Goal: Task Accomplishment & Management: Manage account settings

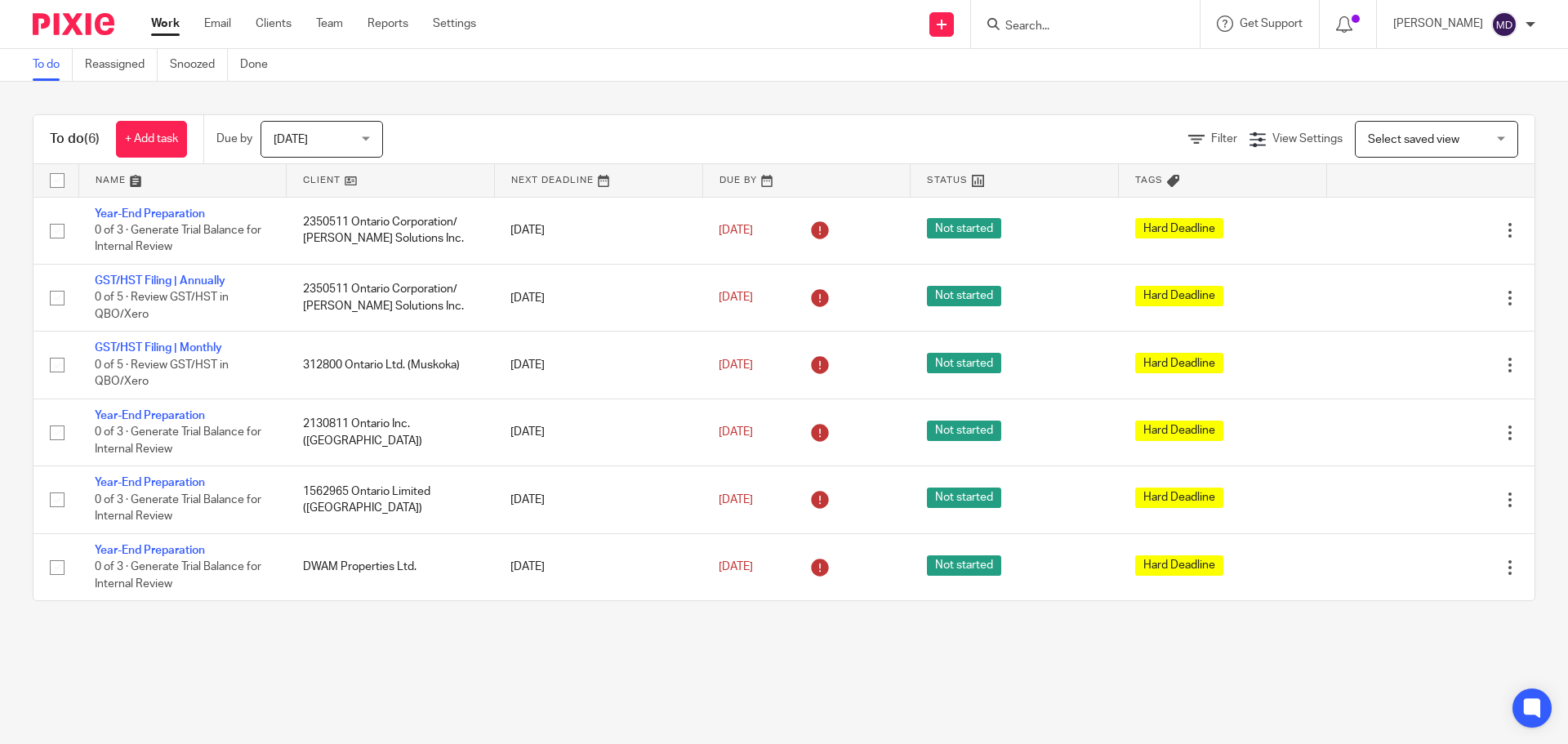
click at [1090, 30] on input "Search" at bounding box center [1077, 27] width 147 height 14
type input "simaei"
click at [1062, 93] on div "Simaei Law Professional Corporation Golnaz Simaei < gol@ simaei law.ca >" at bounding box center [1138, 70] width 301 height 64
click at [1077, 74] on link at bounding box center [1137, 70] width 275 height 38
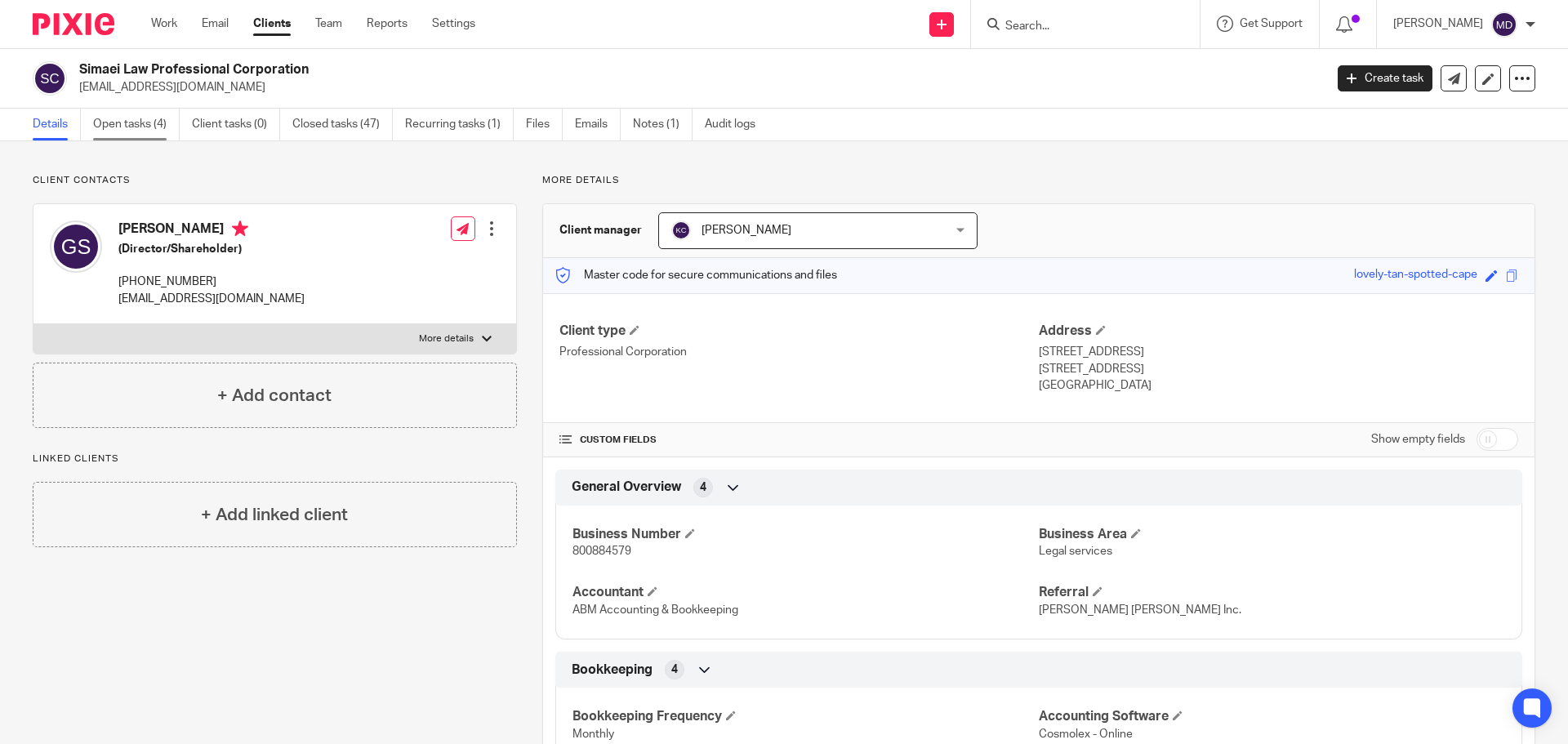
click at [136, 129] on link "Open tasks (4)" at bounding box center [136, 124] width 87 height 32
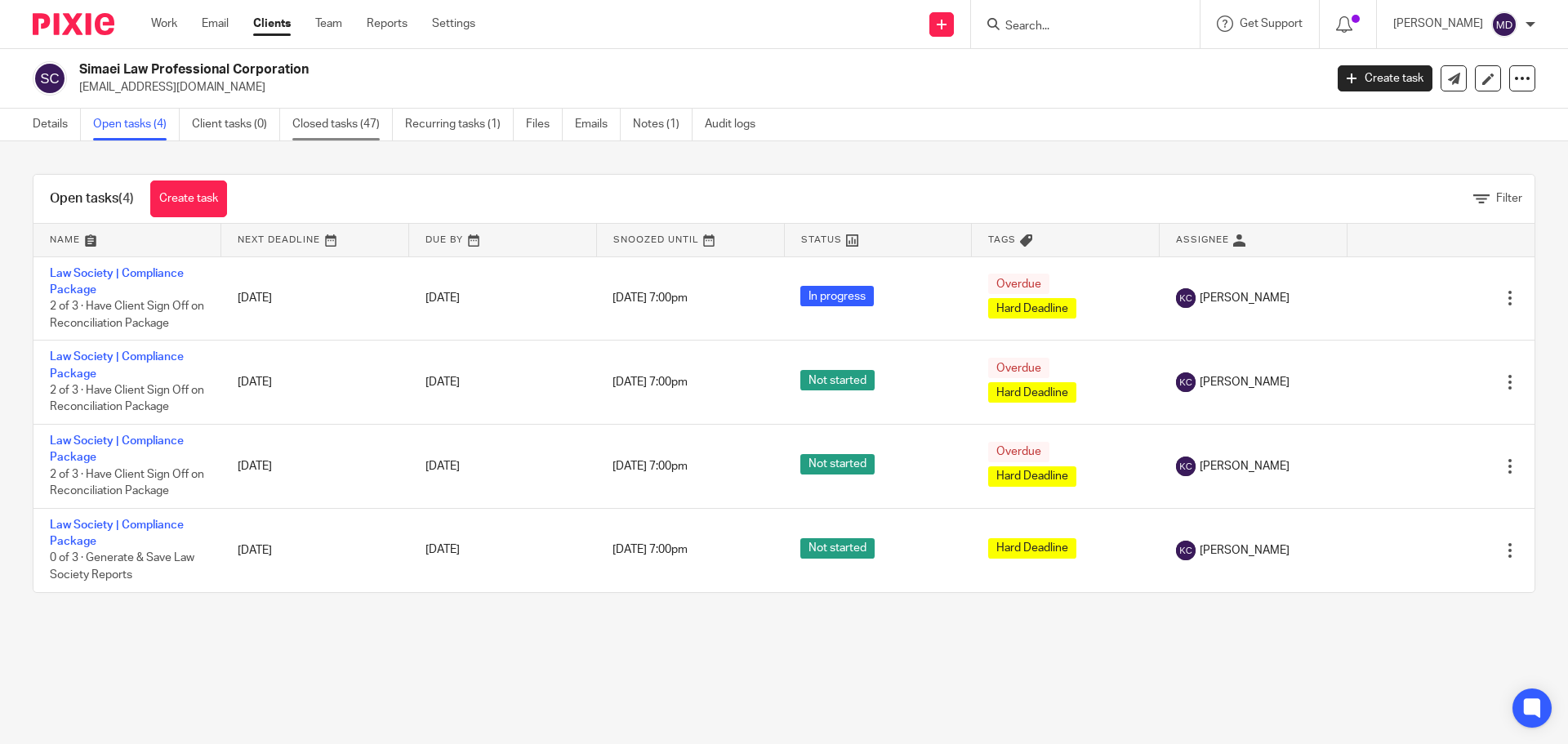
click at [307, 123] on link "Closed tasks (47)" at bounding box center [342, 124] width 100 height 32
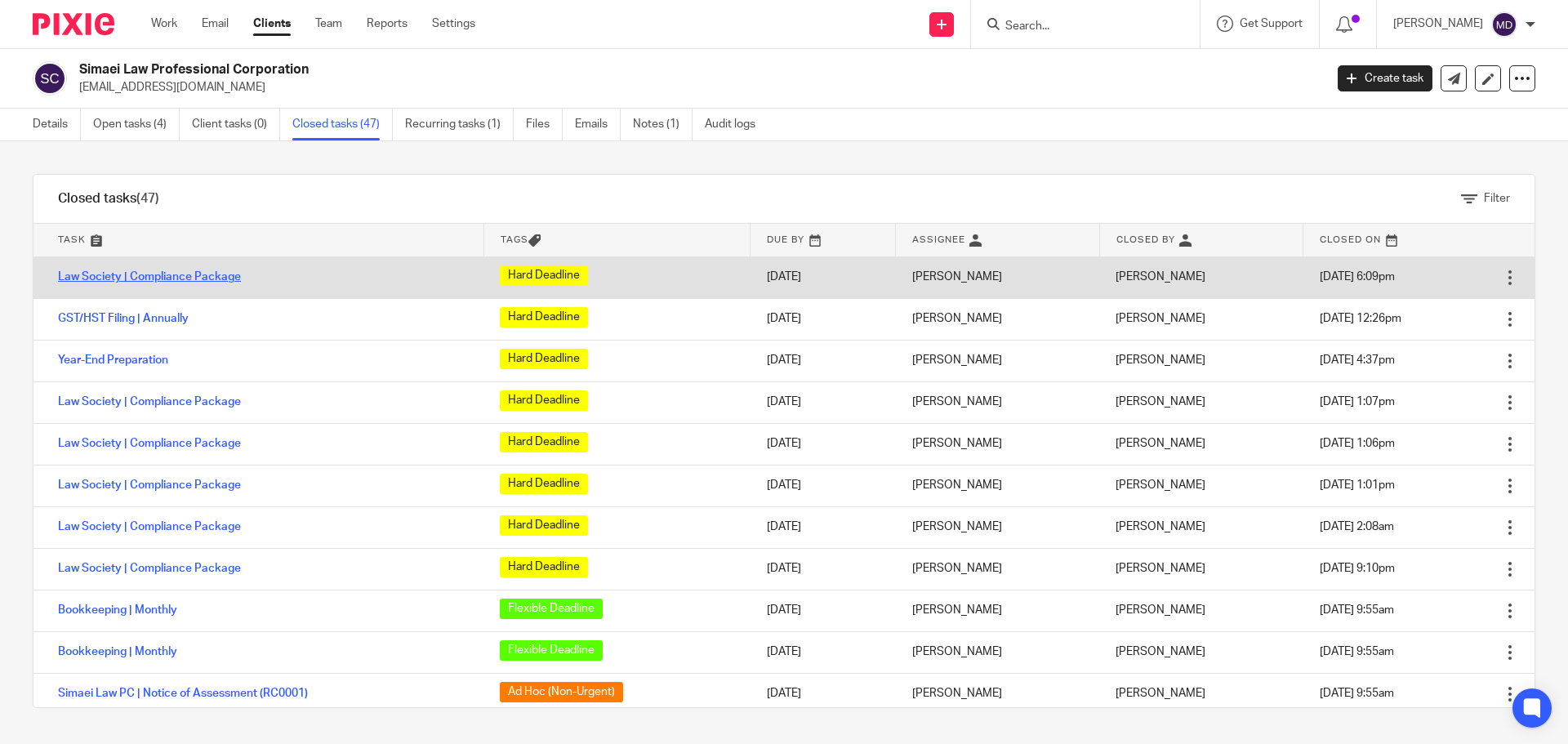
click at [155, 280] on link "Law Society | Compliance Package" at bounding box center [149, 277] width 183 height 12
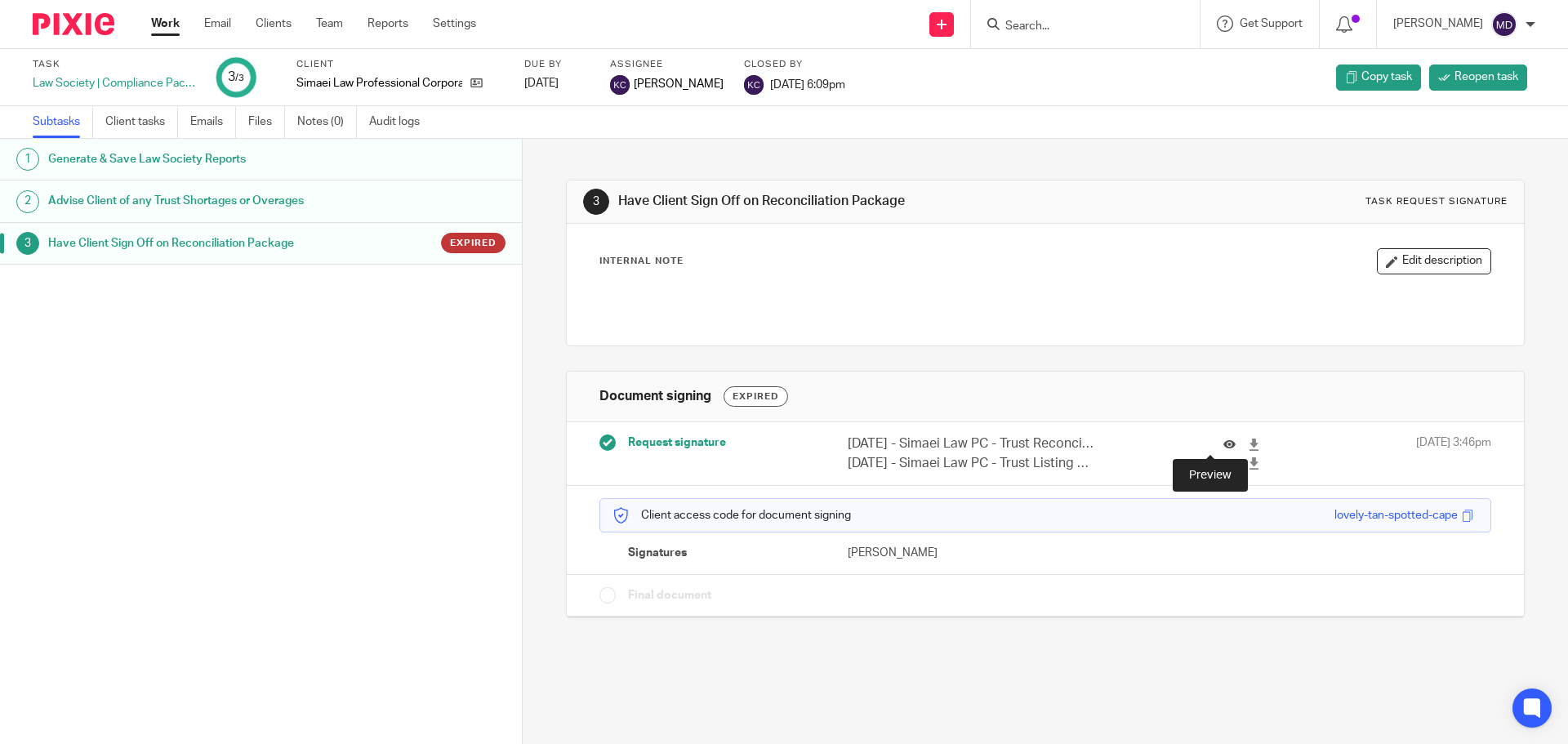
click at [1224, 445] on icon at bounding box center [1230, 445] width 13 height 13
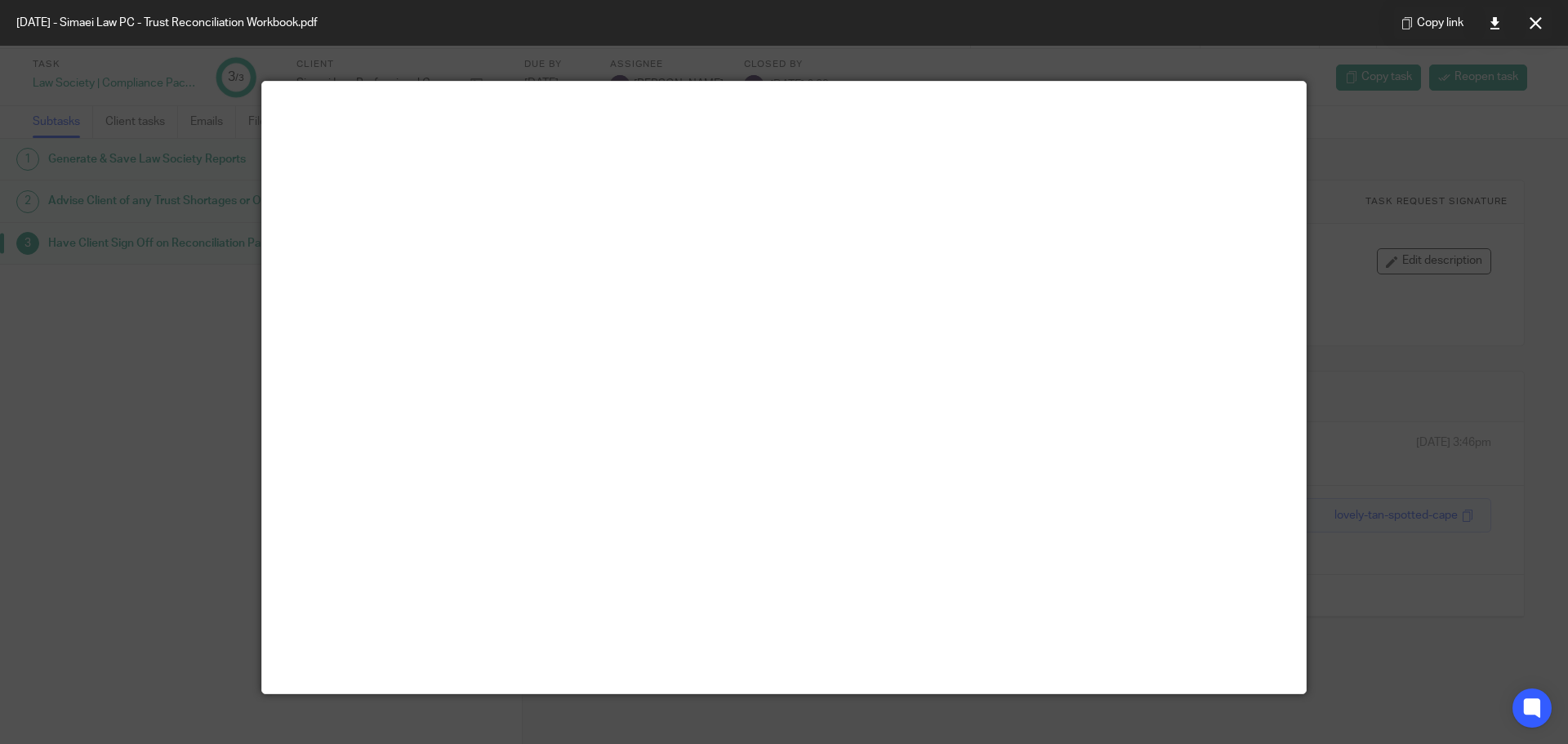
scroll to position [82, 0]
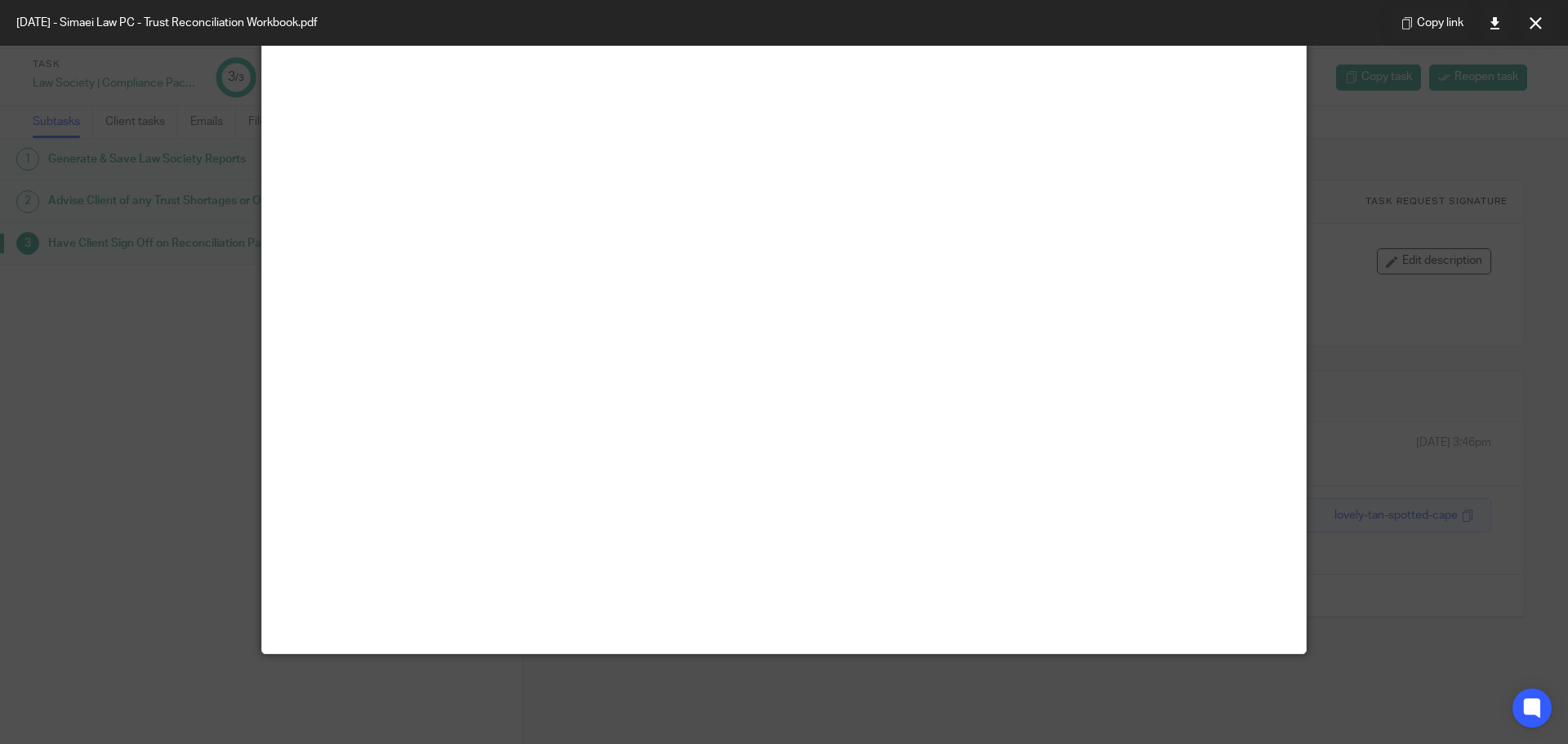
click at [1439, 281] on div at bounding box center [784, 372] width 1568 height 744
click at [1540, 19] on icon at bounding box center [1536, 23] width 13 height 13
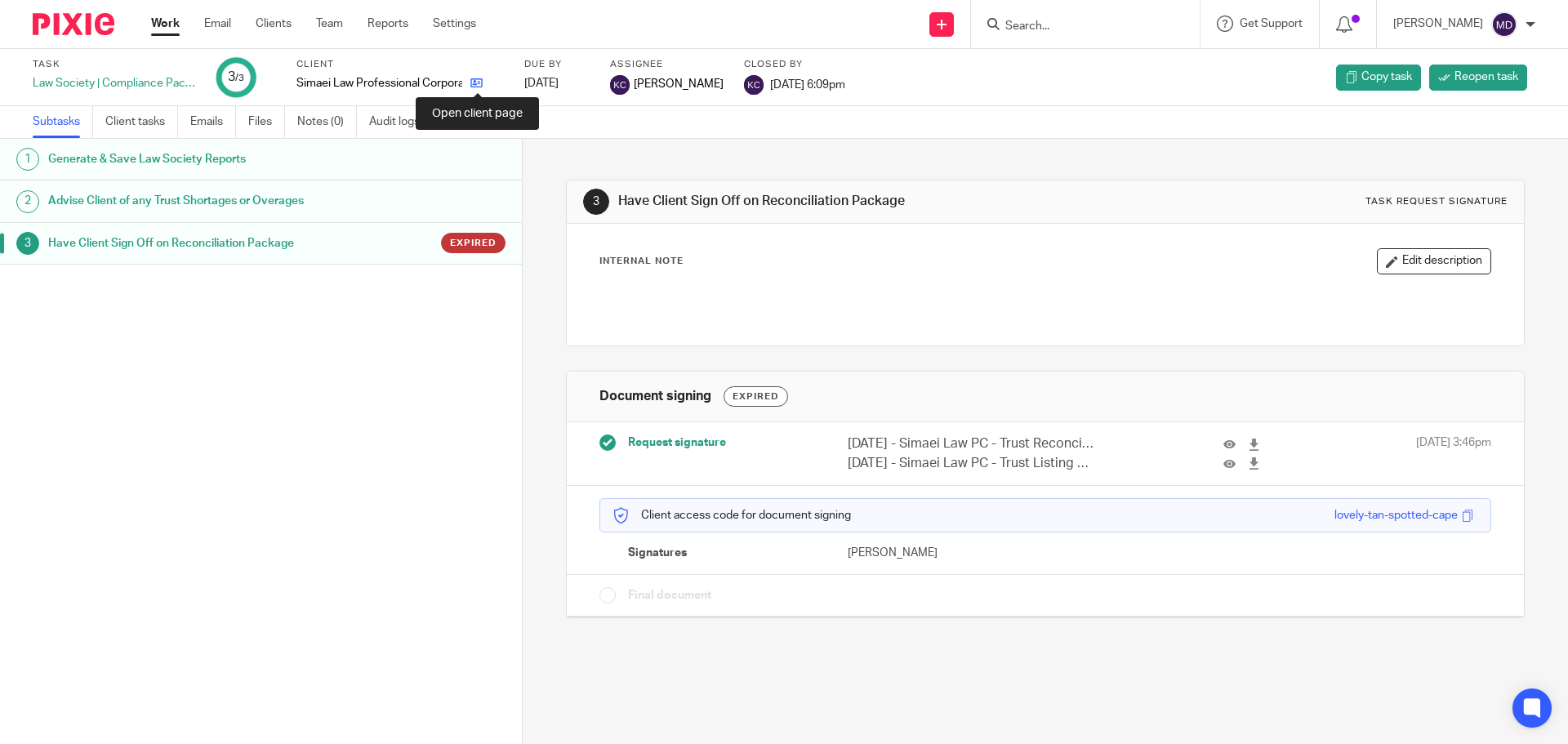
click at [481, 86] on icon at bounding box center [477, 83] width 13 height 13
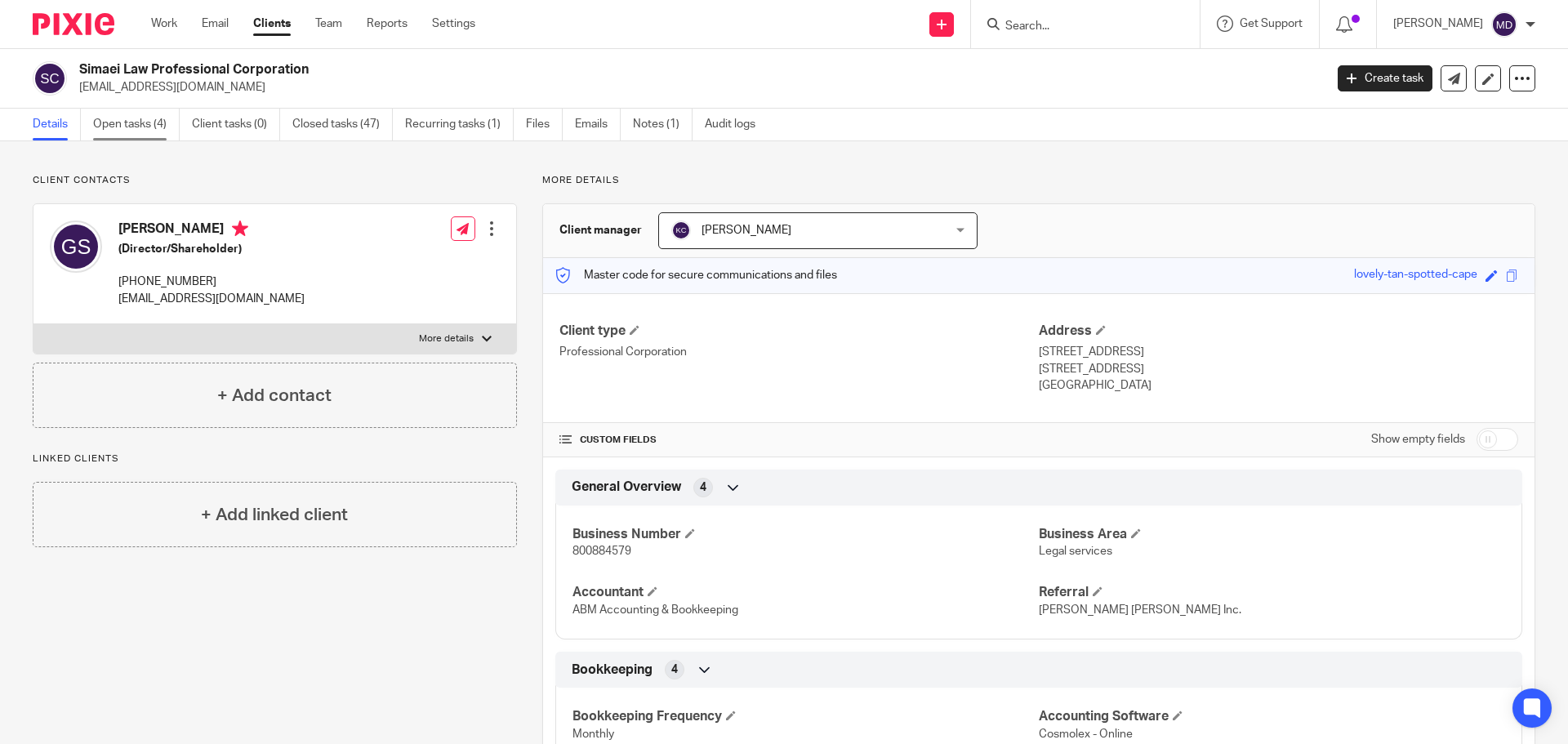
click at [148, 130] on link "Open tasks (4)" at bounding box center [136, 124] width 87 height 32
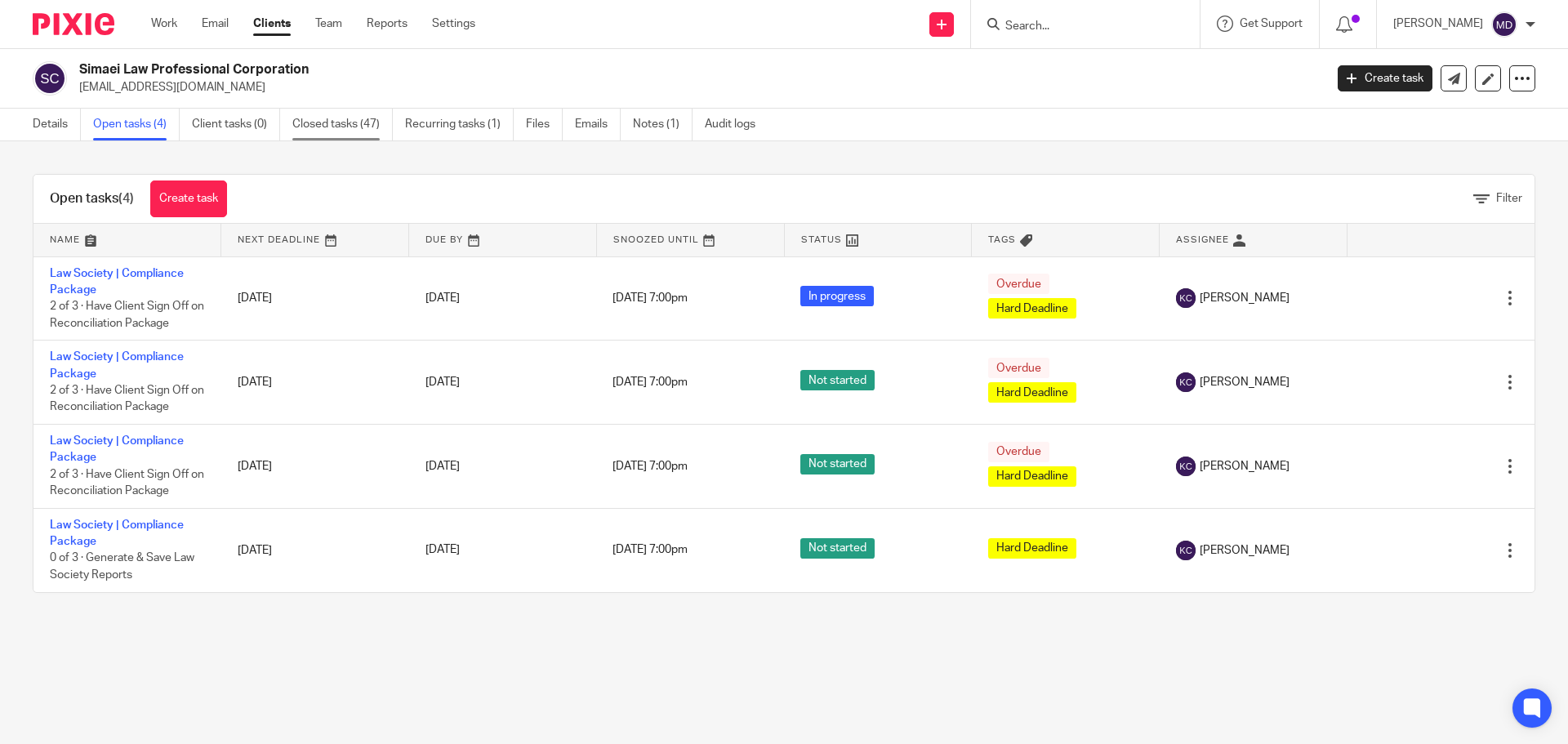
click at [338, 133] on link "Closed tasks (47)" at bounding box center [342, 124] width 100 height 32
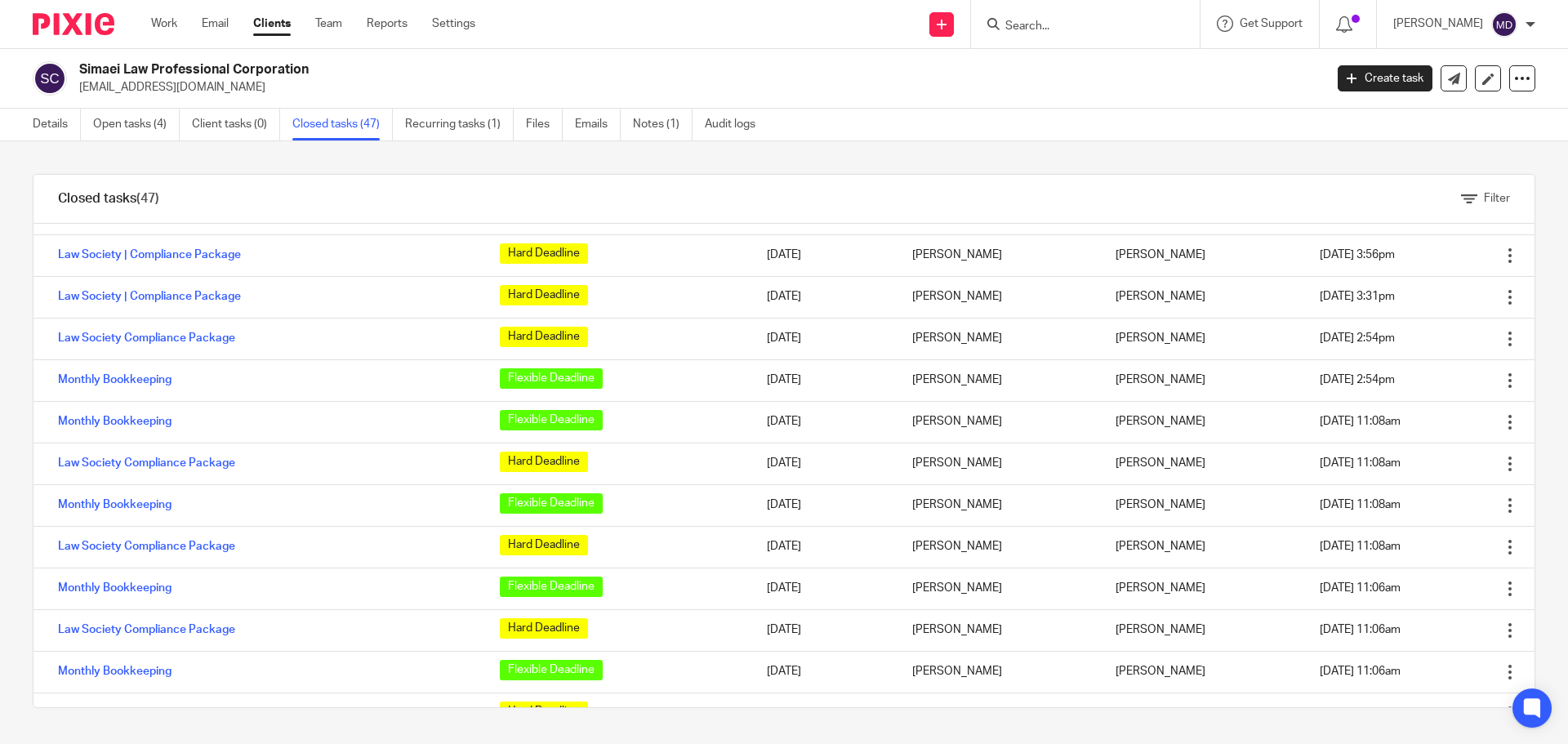
scroll to position [935, 0]
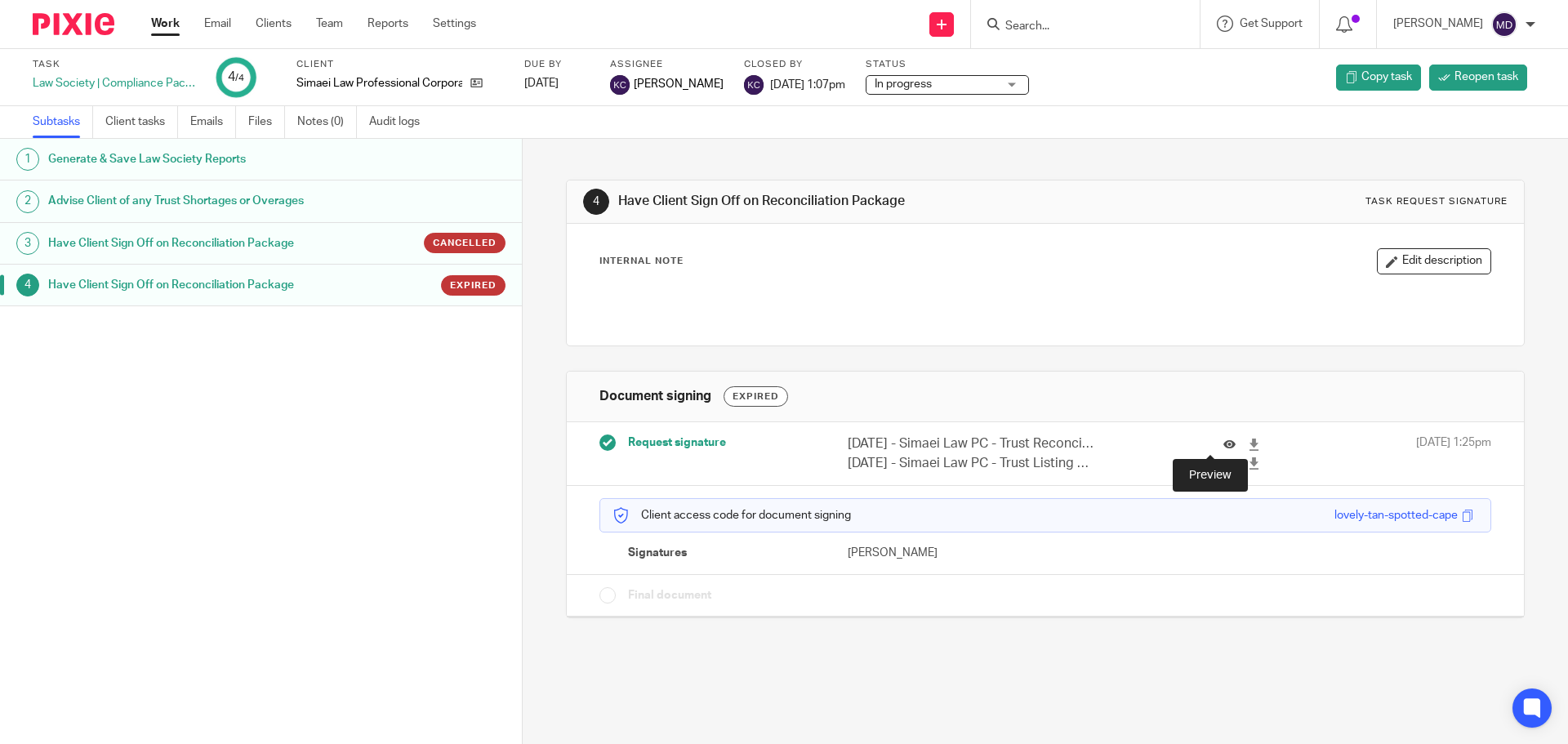
click at [1224, 443] on icon at bounding box center [1230, 445] width 13 height 13
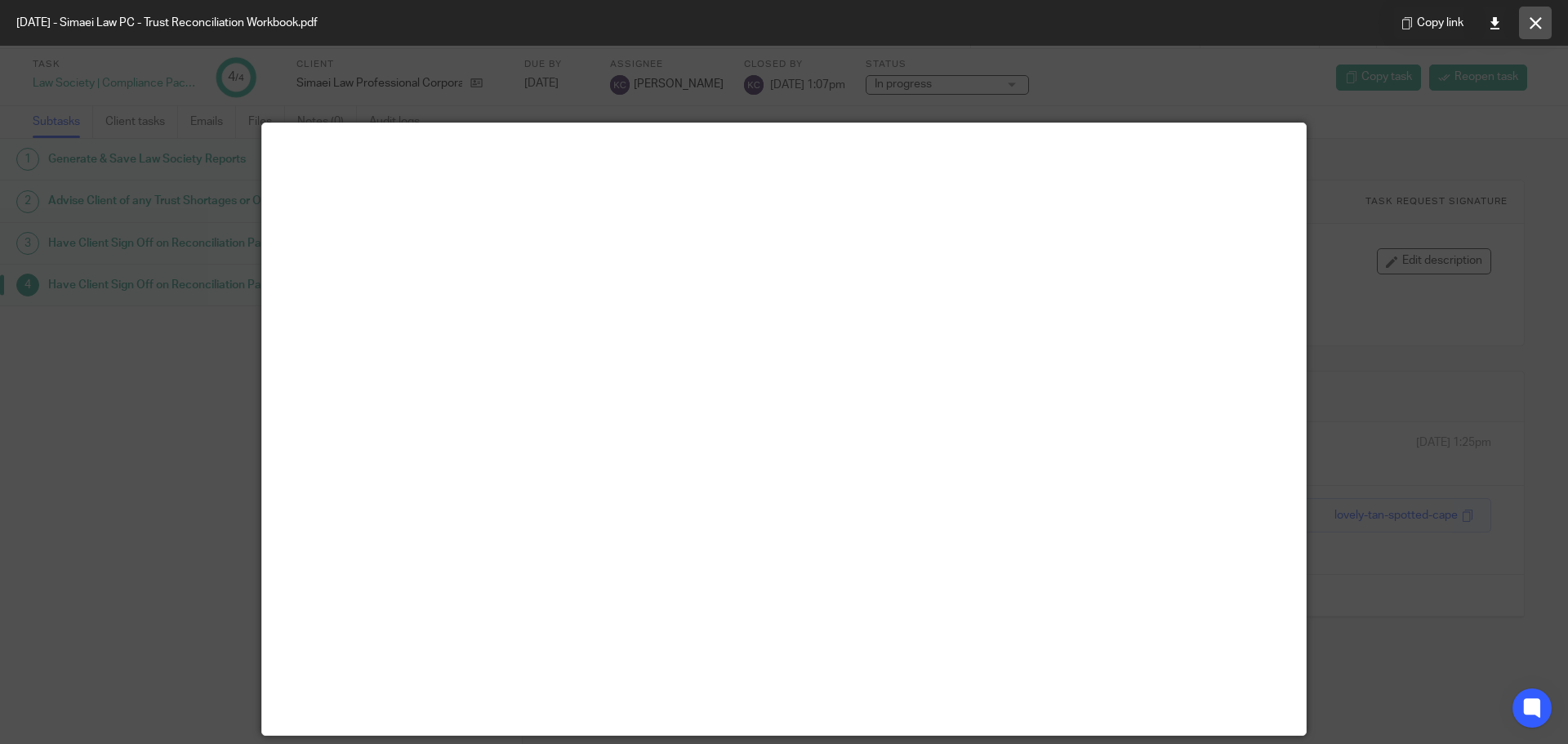
click at [1534, 22] on icon at bounding box center [1536, 23] width 13 height 13
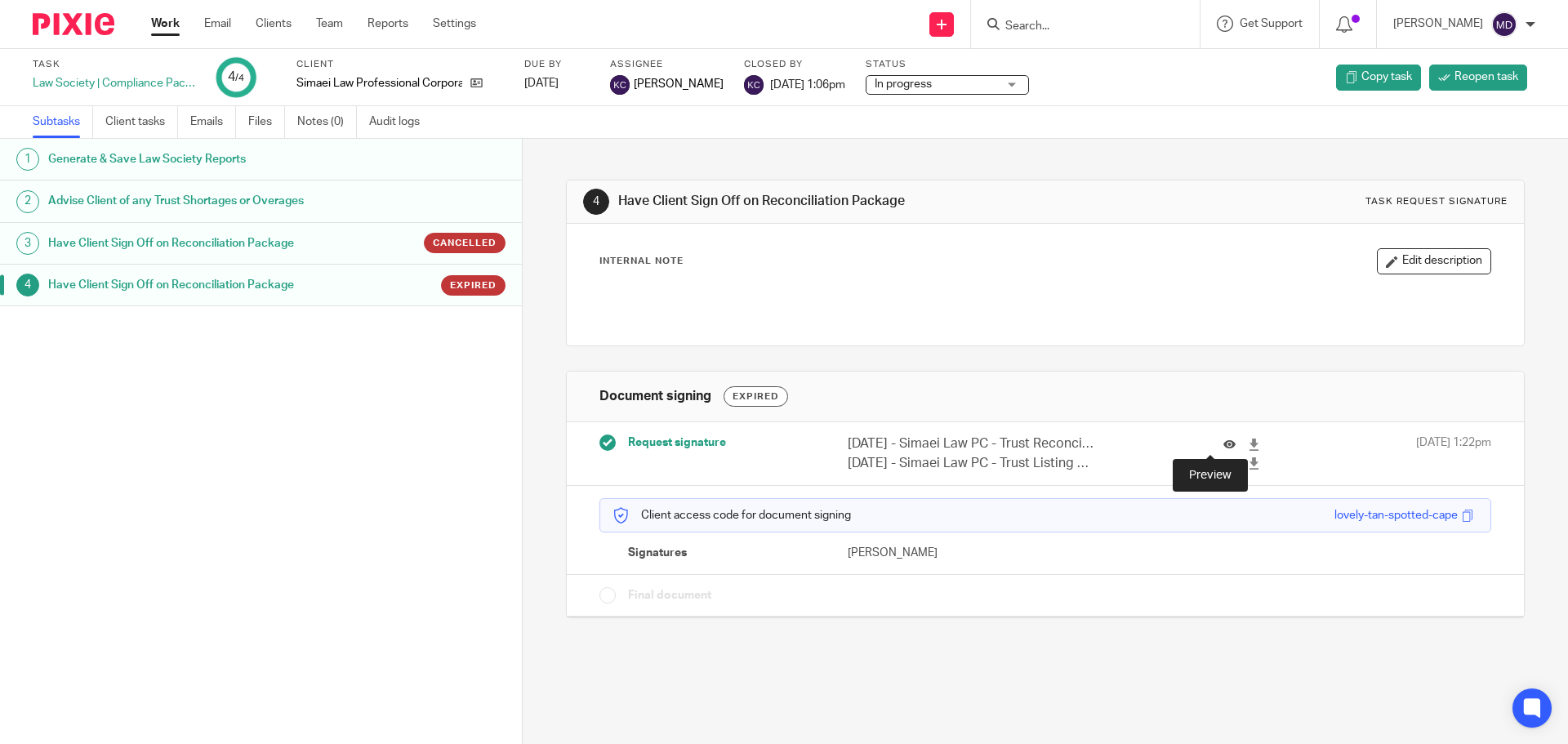
click at [1224, 443] on icon at bounding box center [1230, 445] width 13 height 13
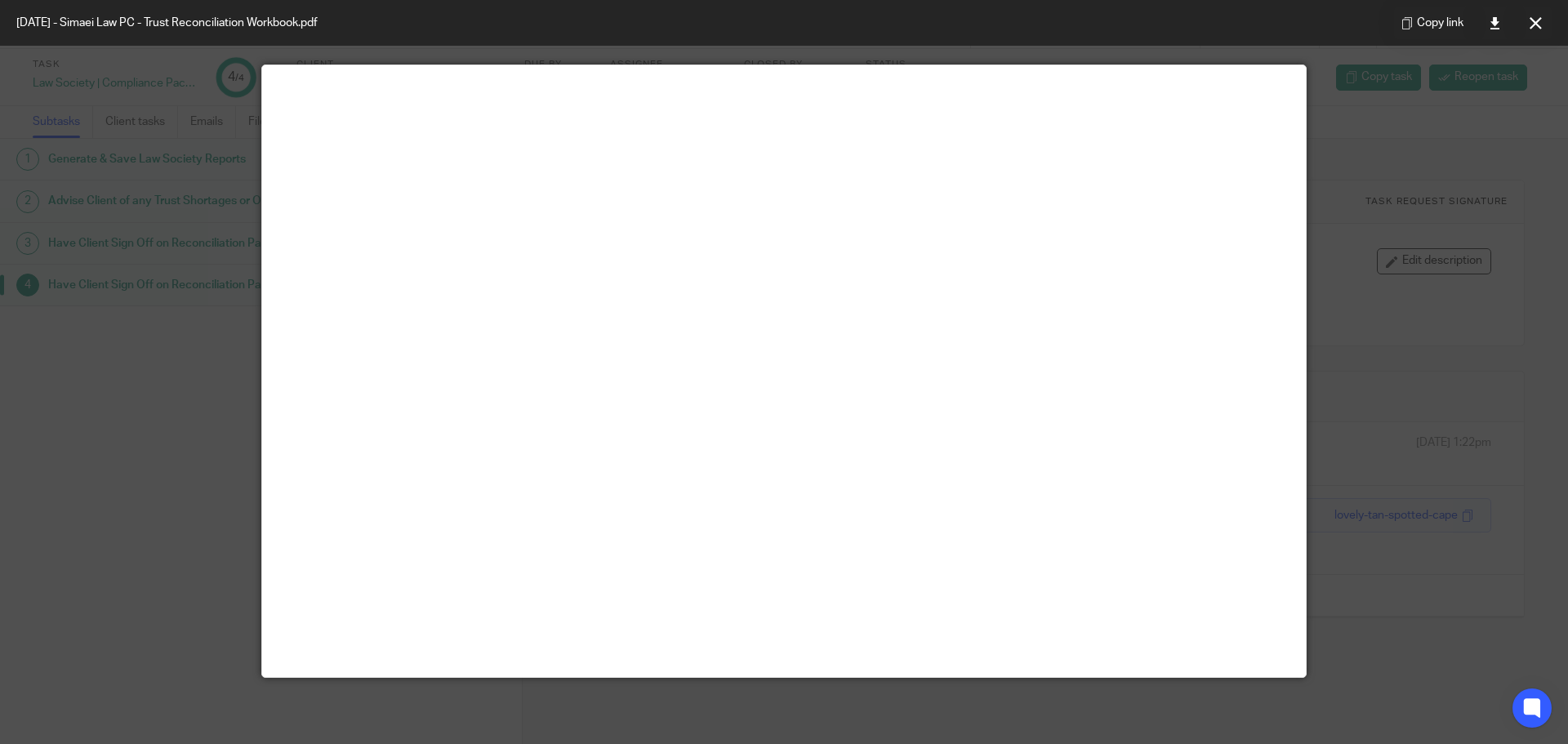
scroll to position [115, 0]
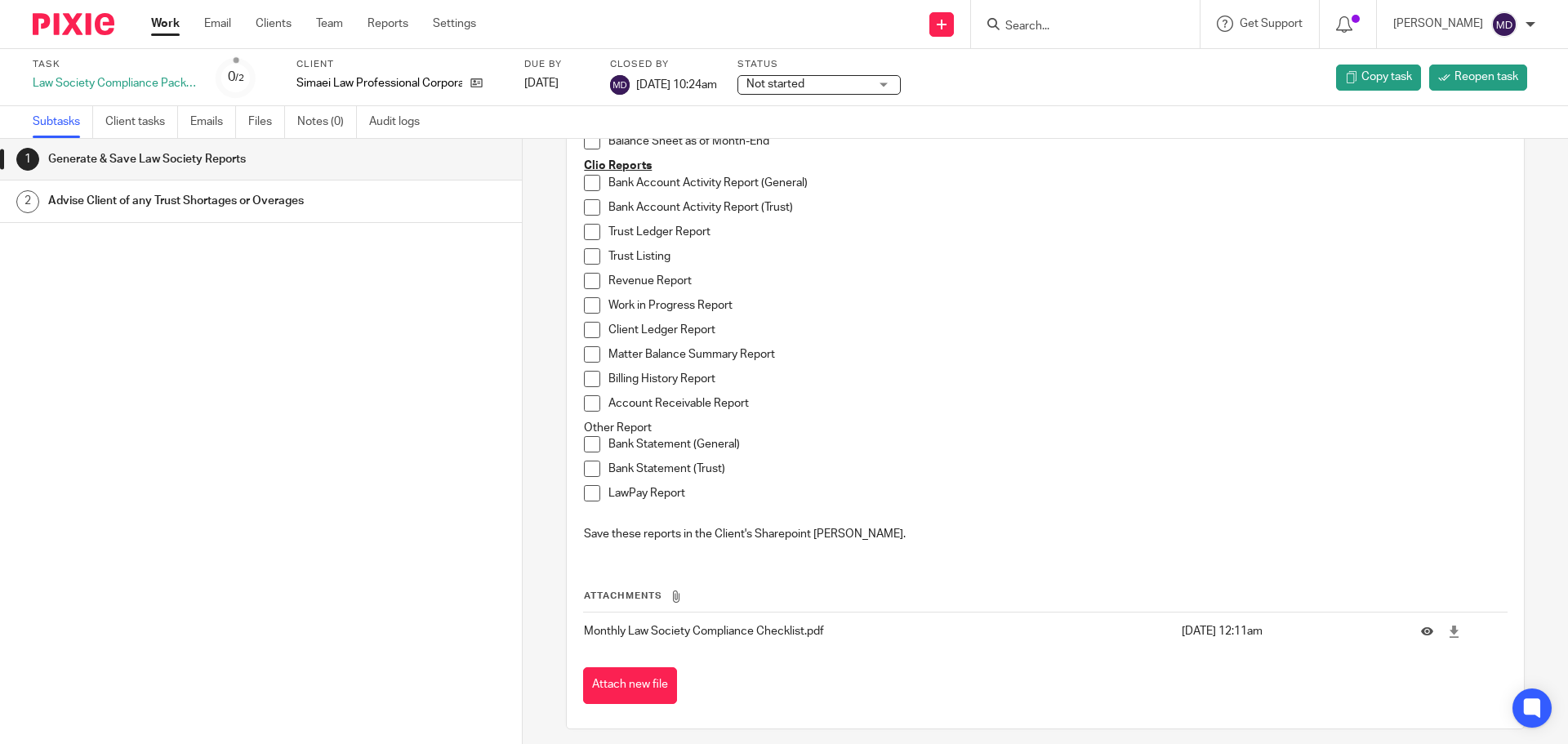
scroll to position [193, 0]
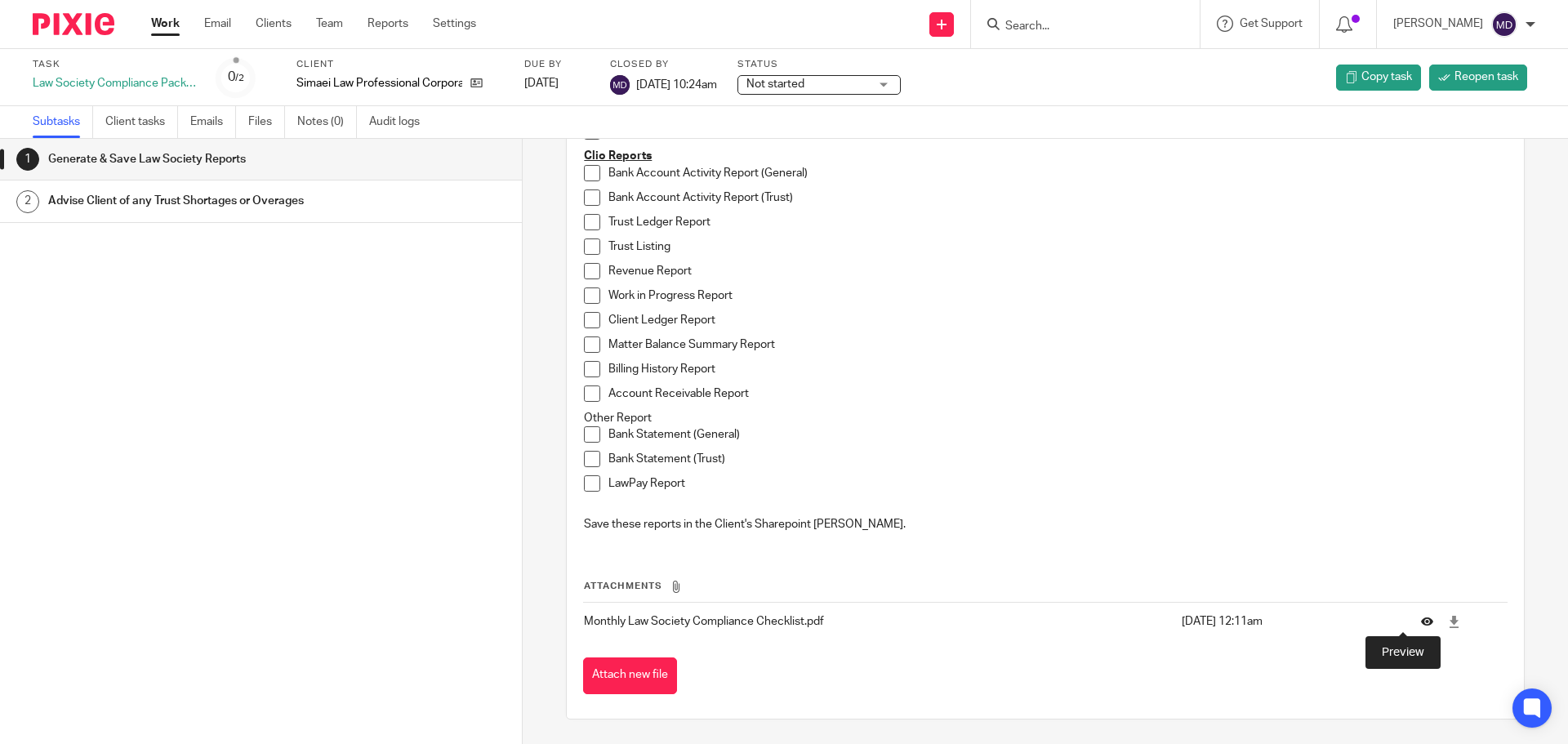
click at [1421, 621] on icon at bounding box center [1427, 622] width 13 height 13
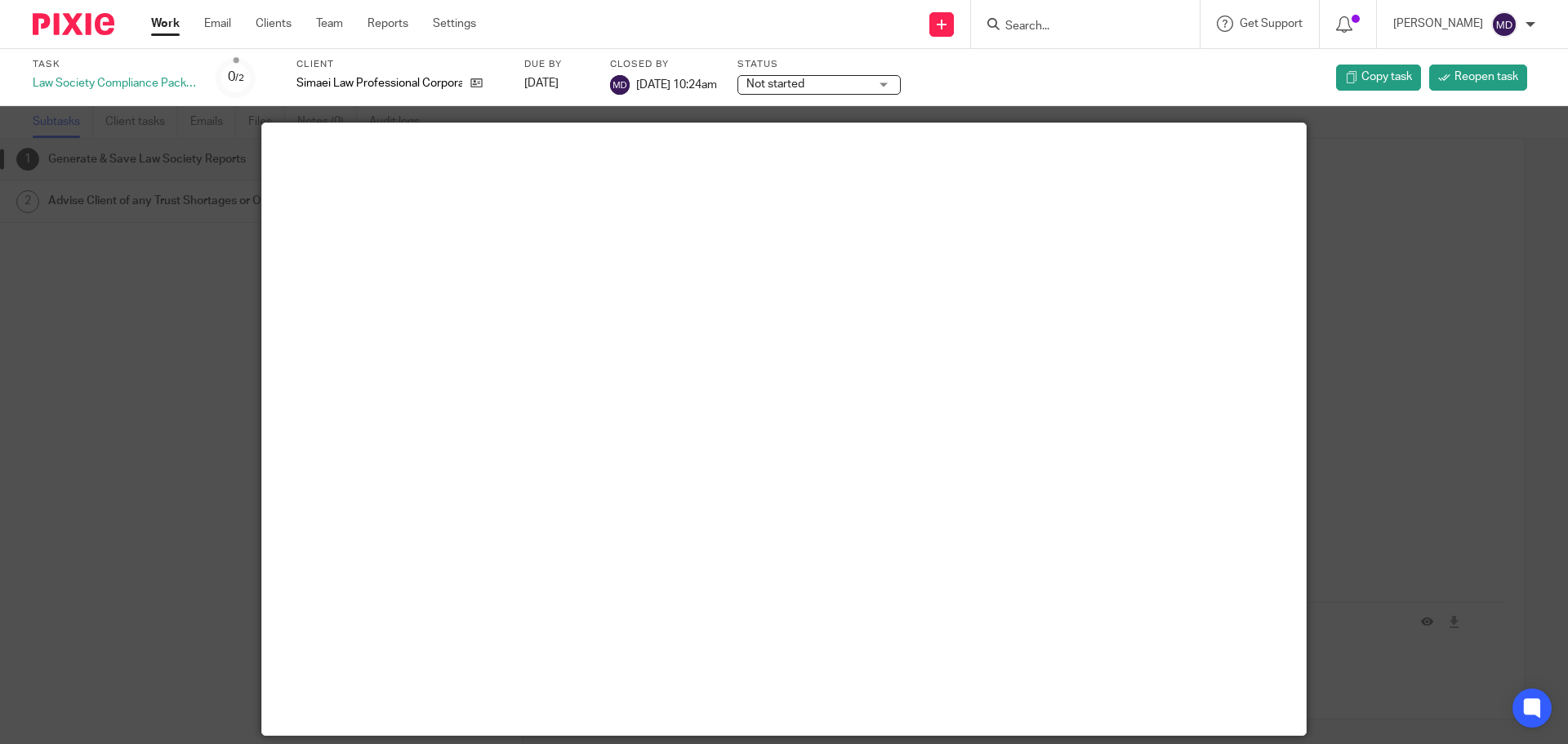
click at [1478, 344] on div at bounding box center [784, 372] width 1568 height 744
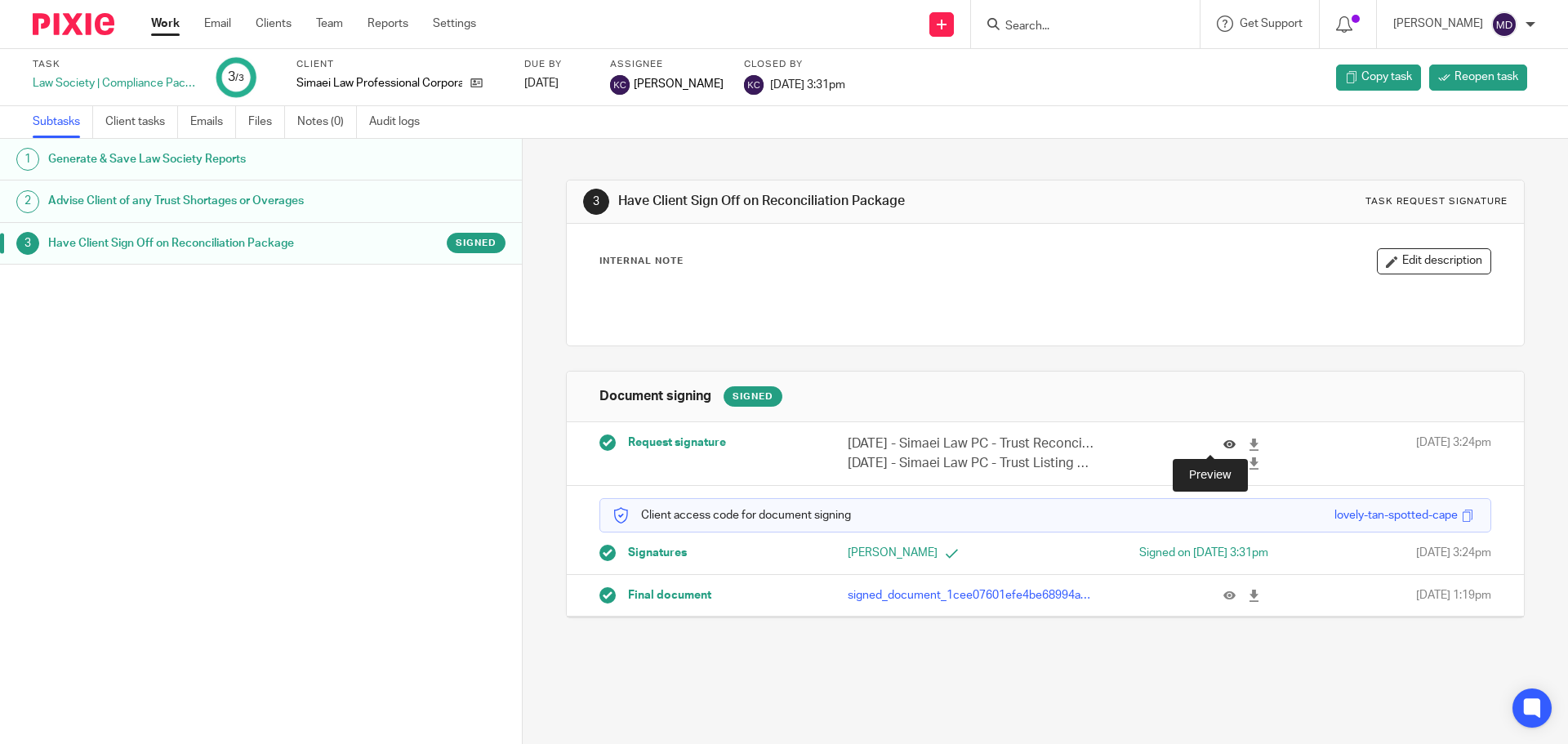
click at [1224, 442] on icon at bounding box center [1230, 445] width 13 height 13
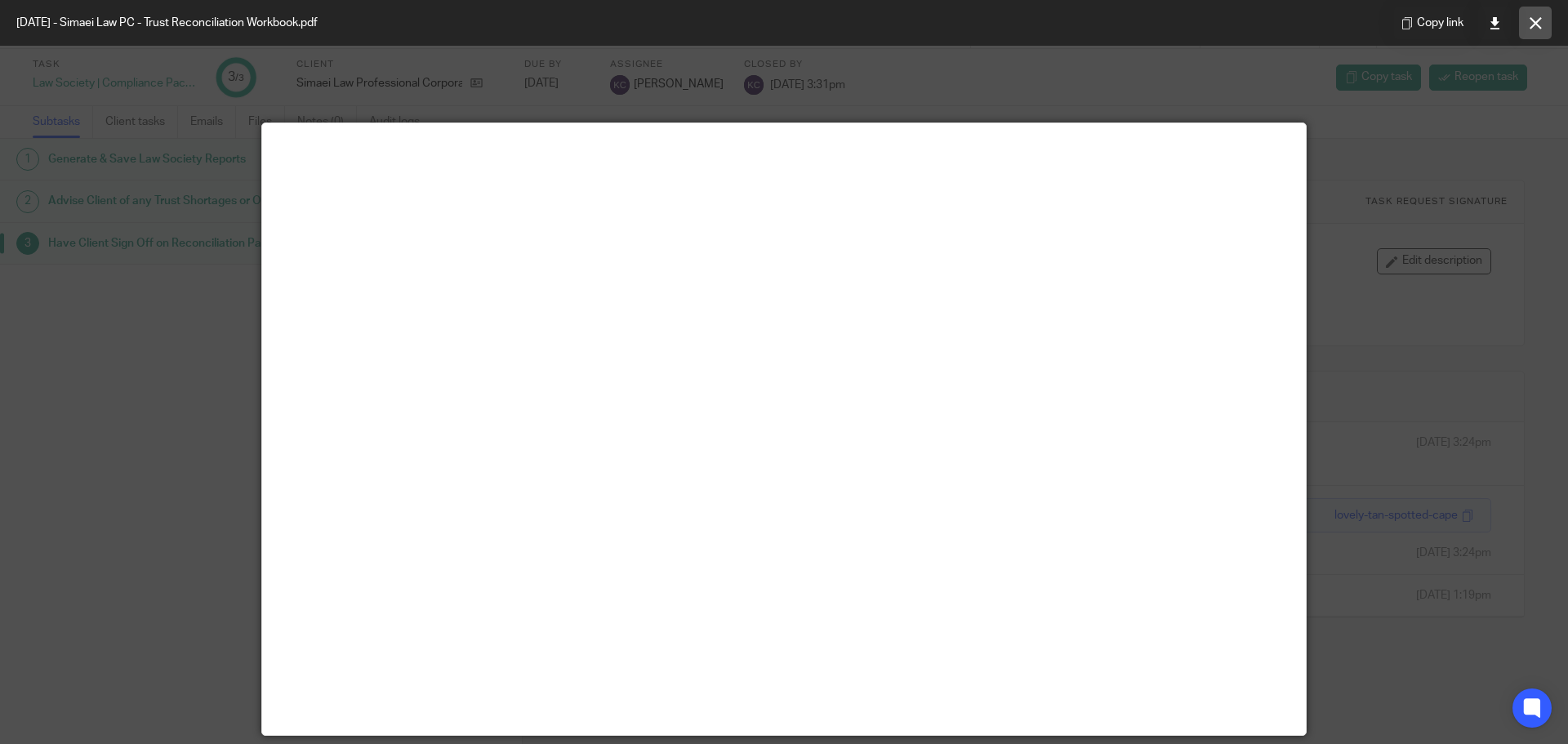
click at [1545, 22] on button at bounding box center [1536, 23] width 32 height 32
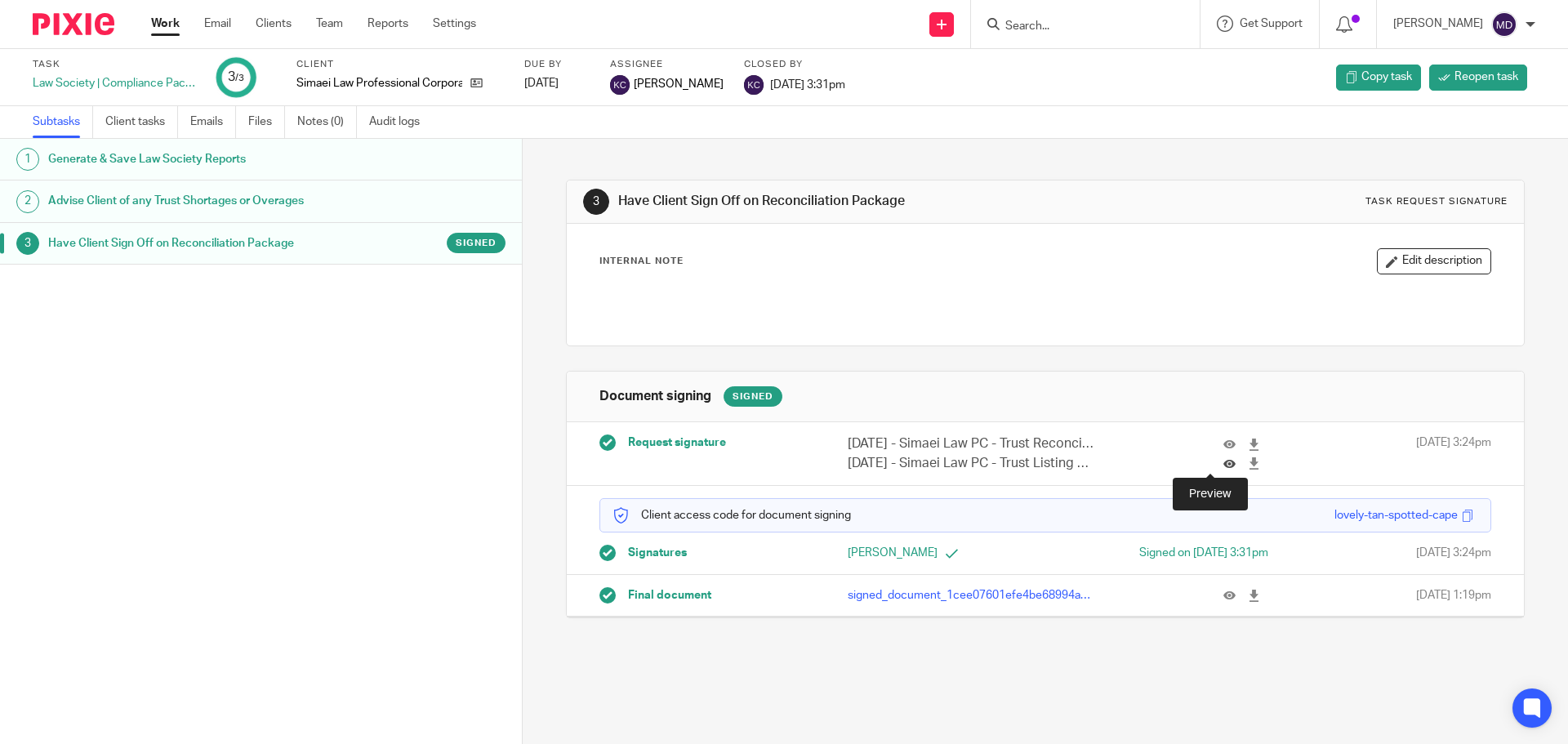
click at [1224, 465] on icon at bounding box center [1230, 464] width 13 height 13
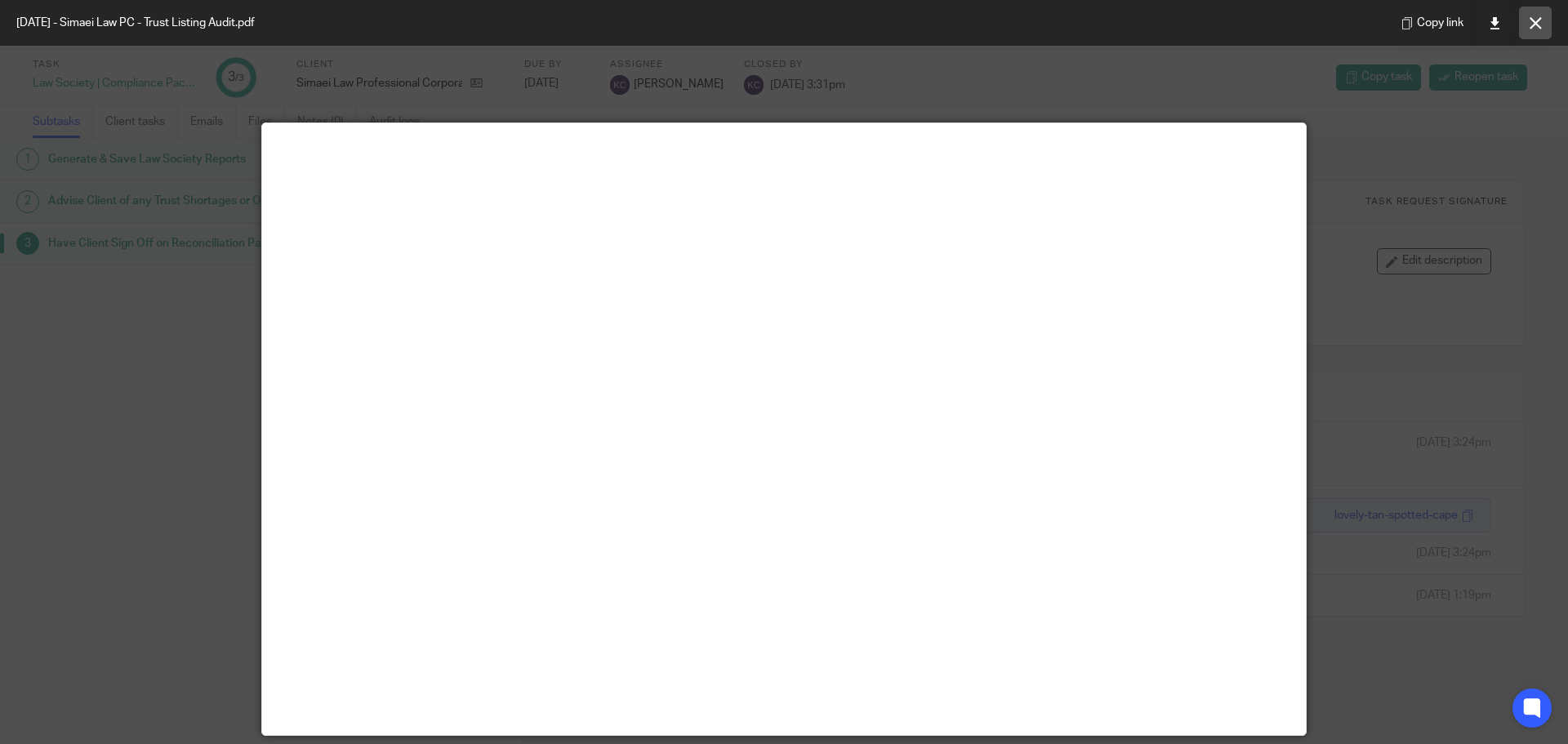
click at [1529, 26] on icon at bounding box center [1536, 23] width 13 height 13
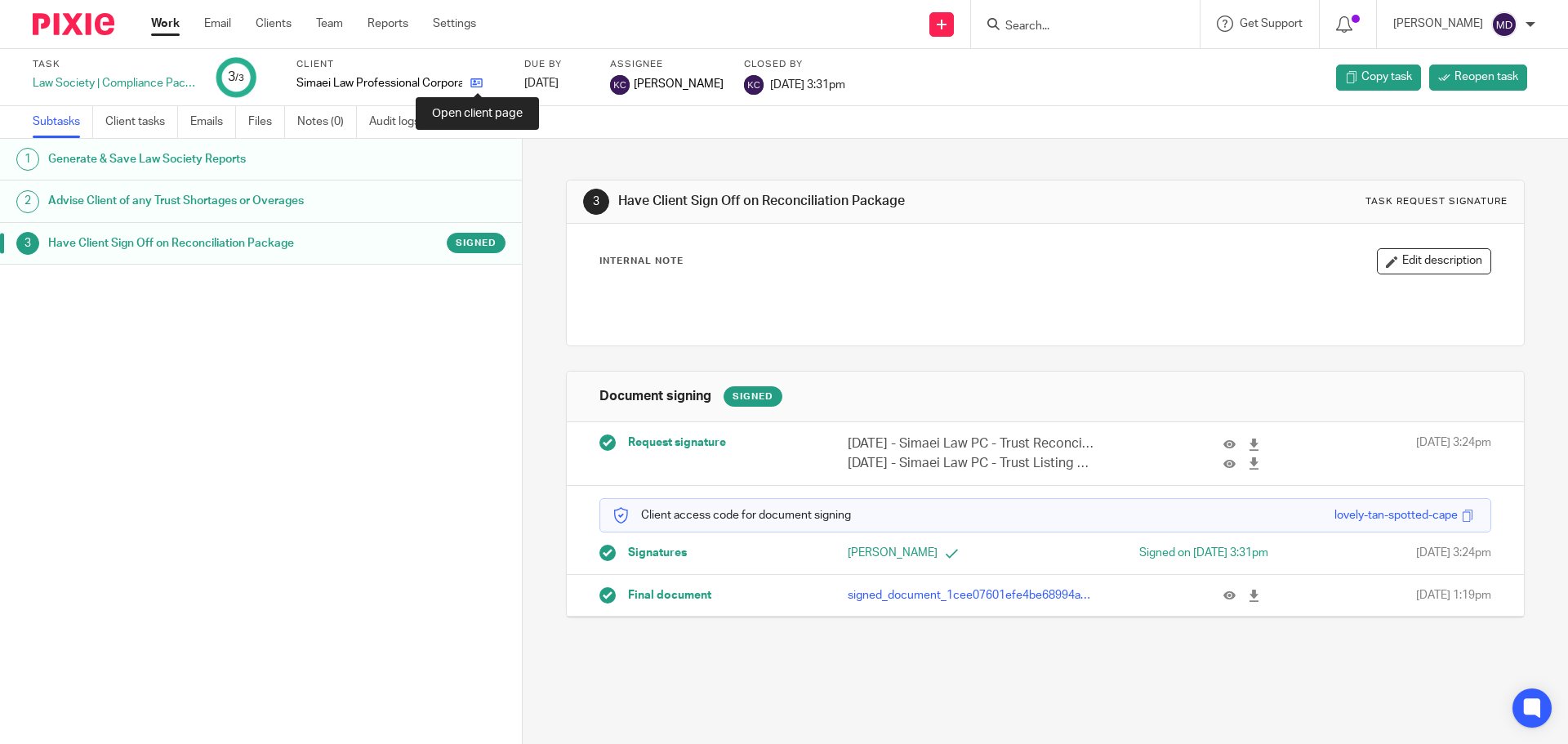
click at [481, 85] on icon at bounding box center [477, 83] width 13 height 13
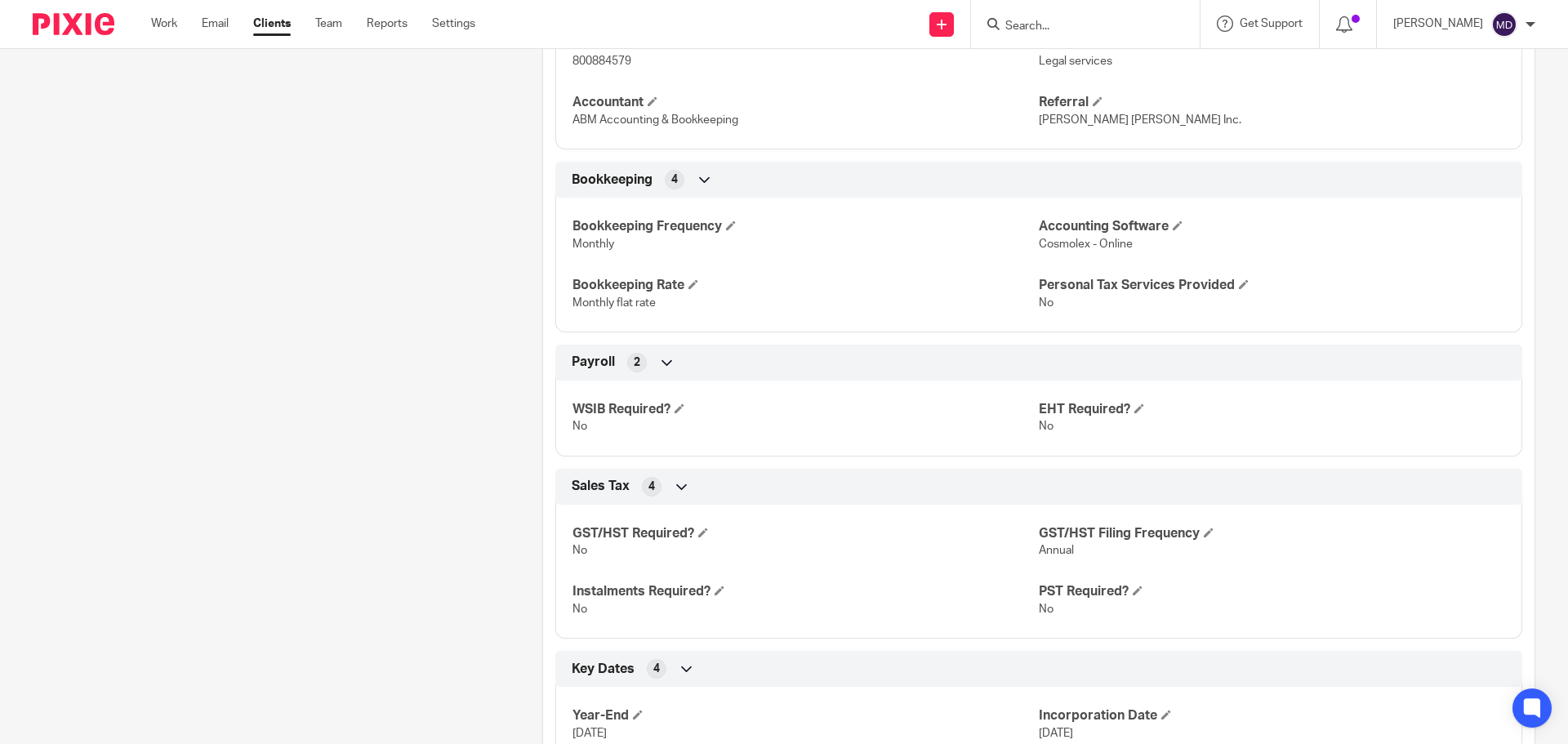
scroll to position [613, 0]
